Goal: Navigation & Orientation: Find specific page/section

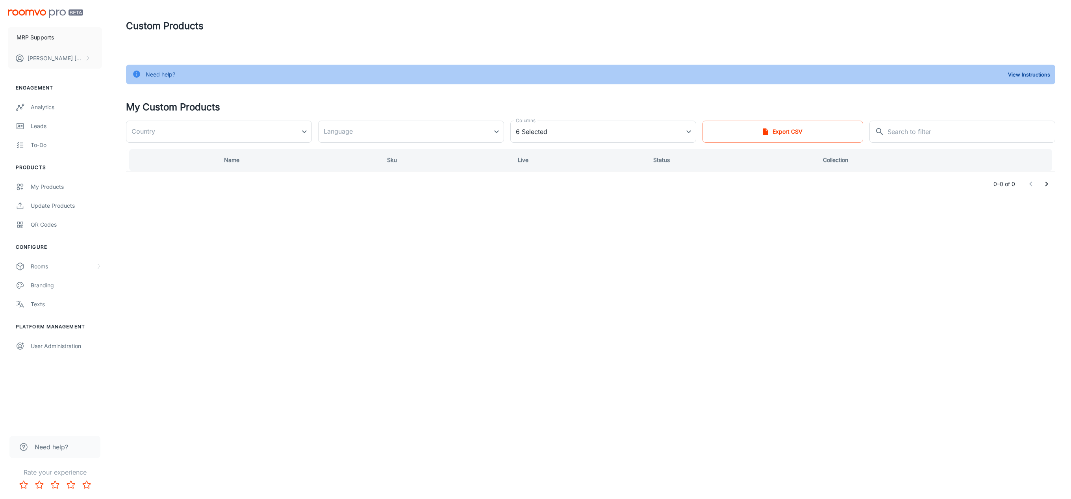
type input "[GEOGRAPHIC_DATA]"
type input "en-us"
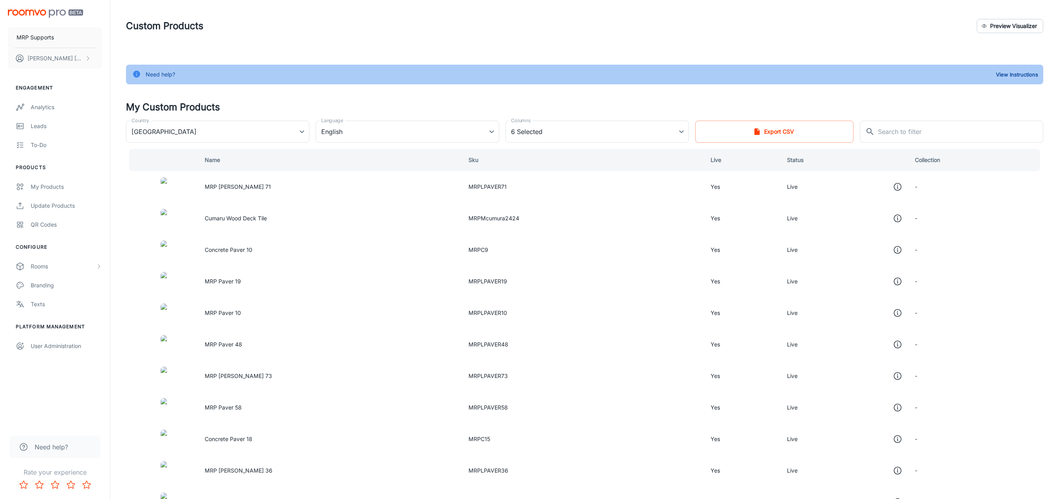
click at [284, 186] on td "MRP [PERSON_NAME] 71" at bounding box center [330, 187] width 264 height 32
click at [269, 194] on td "MRP [PERSON_NAME] 71" at bounding box center [330, 187] width 264 height 32
click at [42, 109] on div "Analytics" at bounding box center [66, 107] width 71 height 9
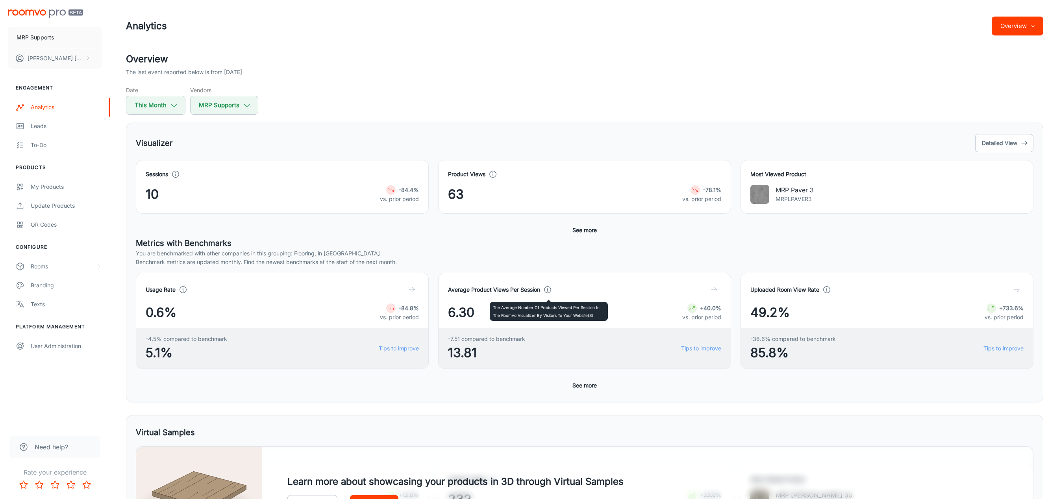
click at [547, 294] on icon at bounding box center [547, 289] width 9 height 9
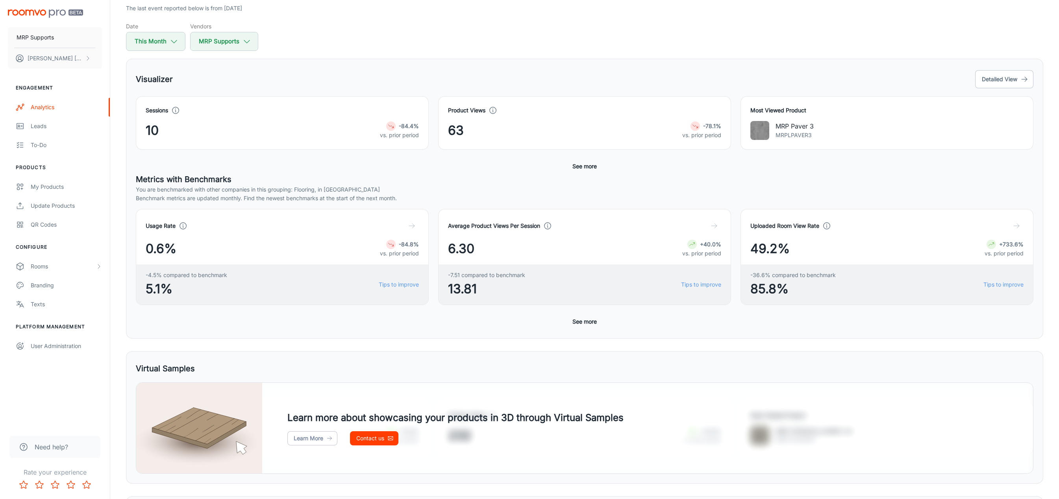
scroll to position [60, 0]
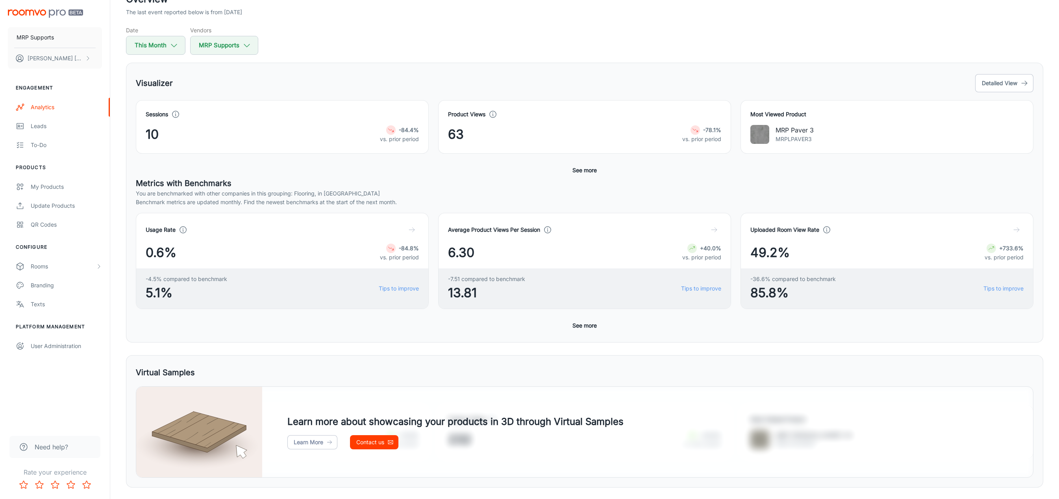
click at [187, 135] on div "10 -84.4% vs. prior period" at bounding box center [282, 134] width 273 height 19
click at [617, 135] on div "63 -78.1% vs. prior period" at bounding box center [584, 134] width 273 height 19
click at [813, 143] on p "MRPLPAVER3" at bounding box center [795, 139] width 38 height 9
click at [768, 139] on img at bounding box center [760, 134] width 19 height 19
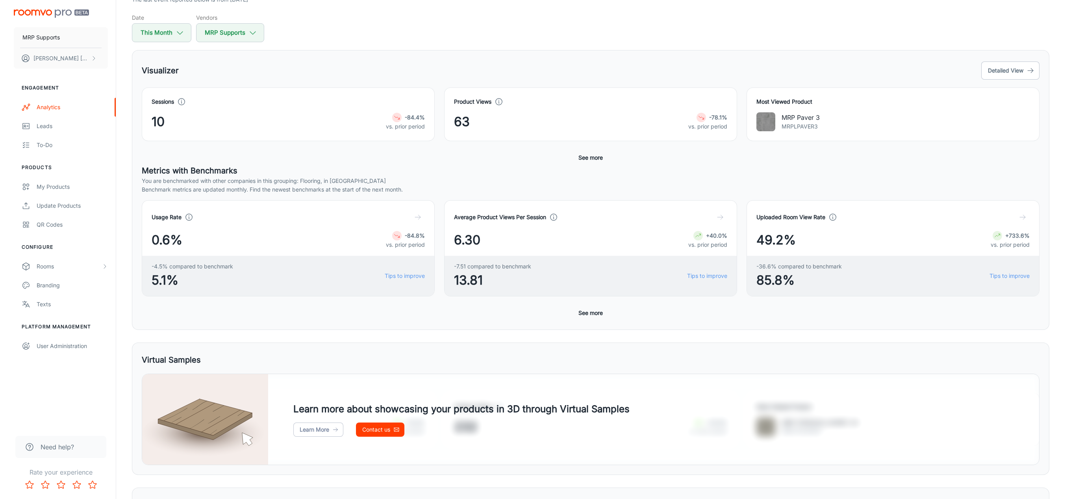
scroll to position [0, 0]
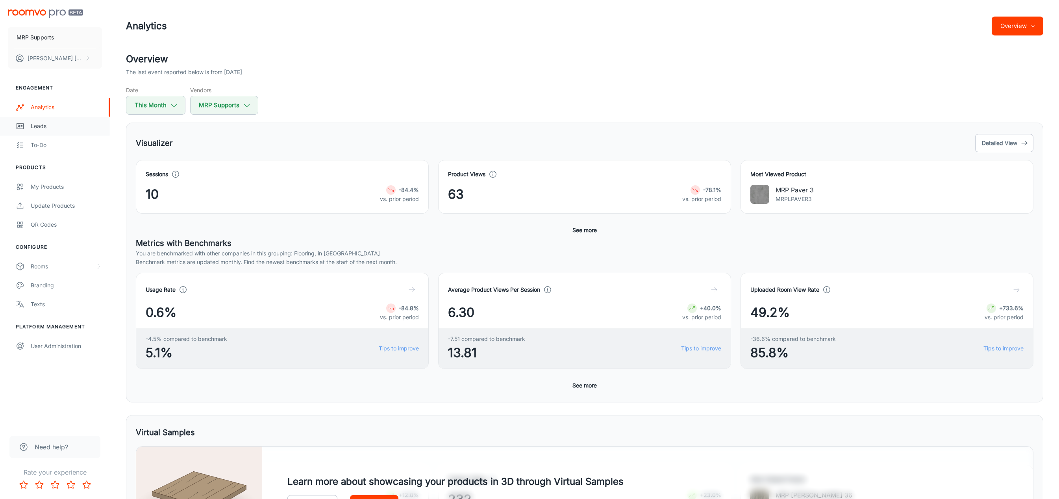
click at [35, 127] on div "Leads" at bounding box center [66, 126] width 71 height 9
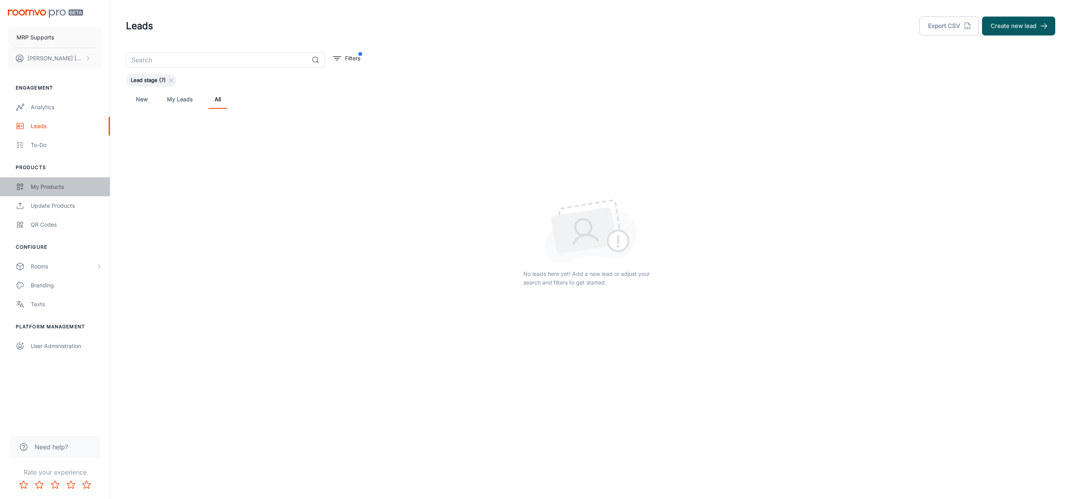
click at [47, 193] on link "My Products" at bounding box center [55, 186] width 110 height 19
